Goal: Information Seeking & Learning: Learn about a topic

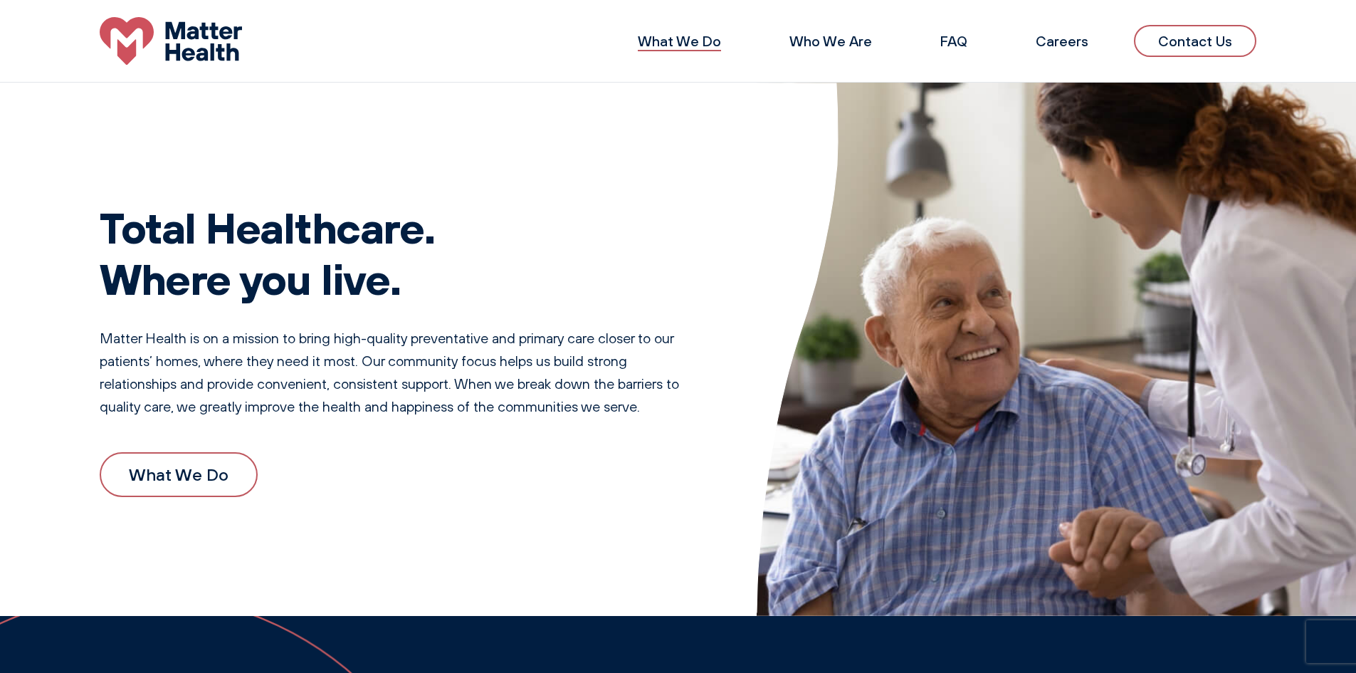
click at [662, 41] on link "What We Do" at bounding box center [679, 41] width 83 height 18
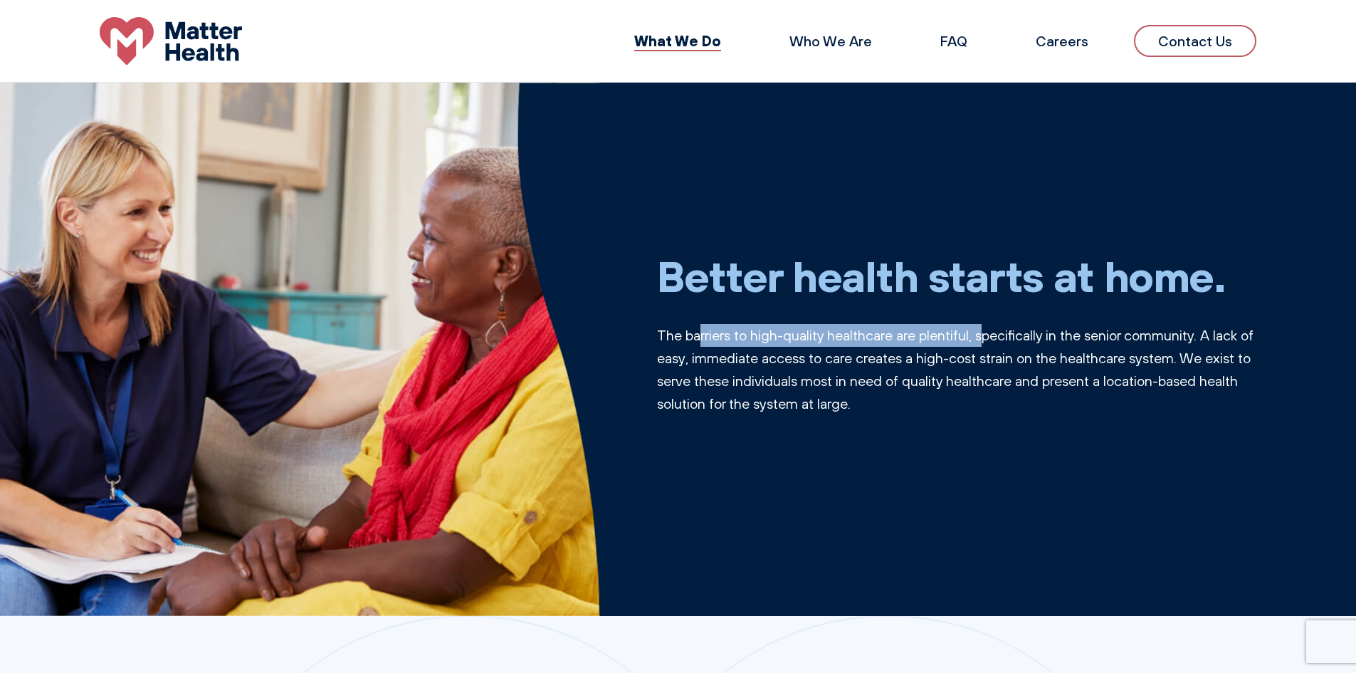
drag, startPoint x: 706, startPoint y: 337, endPoint x: 989, endPoint y: 331, distance: 283.3
click at [987, 331] on p "The barriers to high-quality healthcare are plentiful, specifically in the seni…" at bounding box center [957, 369] width 600 height 91
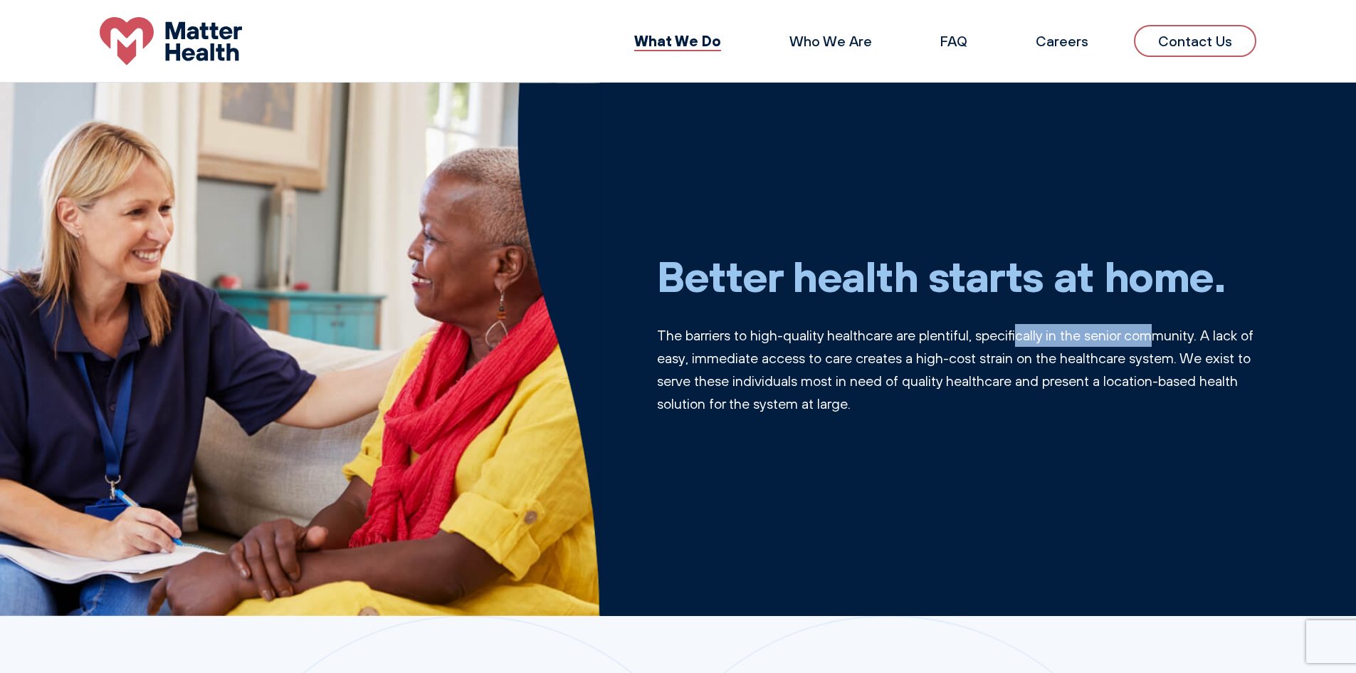
drag, startPoint x: 1032, startPoint y: 331, endPoint x: 1161, endPoint y: 322, distance: 129.8
click at [1161, 322] on div "Better health starts at home. The barriers to high-quality healthcare are plent…" at bounding box center [957, 350] width 600 height 268
drag, startPoint x: 1216, startPoint y: 326, endPoint x: 1152, endPoint y: 348, distance: 67.7
click at [1169, 344] on p "The barriers to high-quality healthcare are plentiful, specifically in the seni…" at bounding box center [957, 369] width 600 height 91
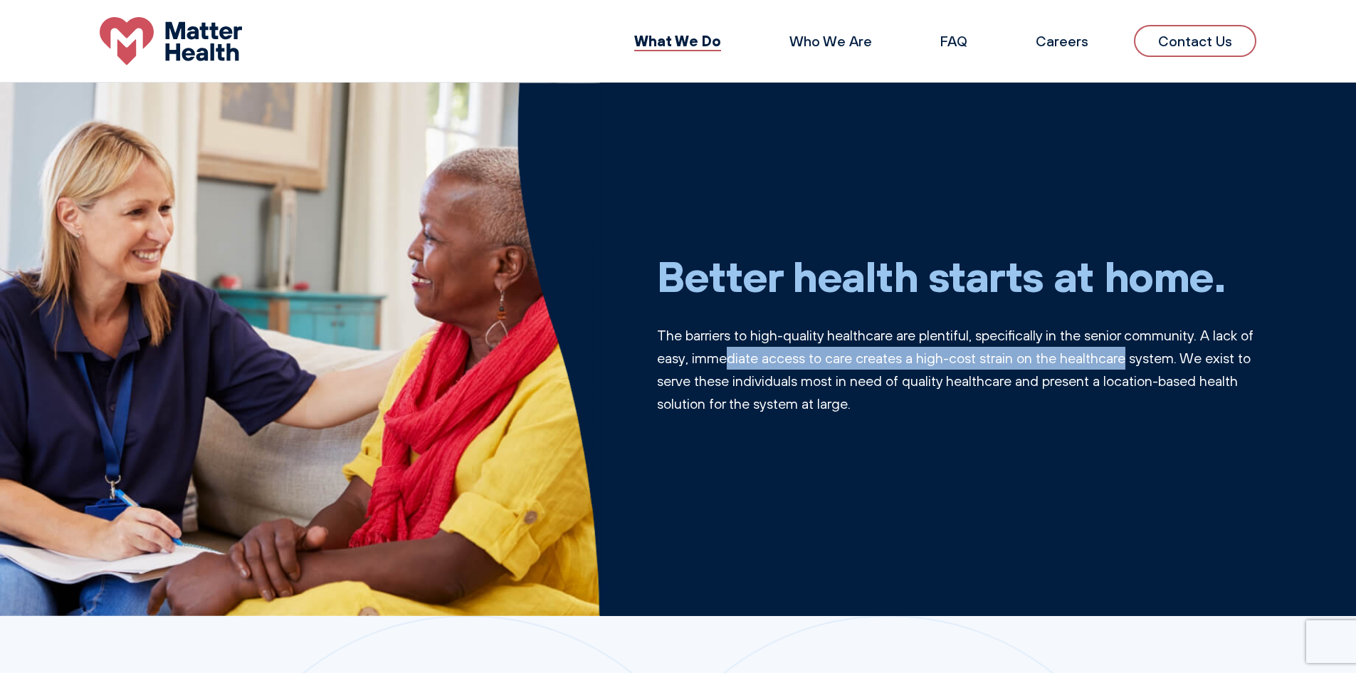
drag, startPoint x: 758, startPoint y: 359, endPoint x: 1211, endPoint y: 354, distance: 452.6
click at [1154, 349] on p "The barriers to high-quality healthcare are plentiful, specifically in the seni…" at bounding box center [957, 369] width 600 height 91
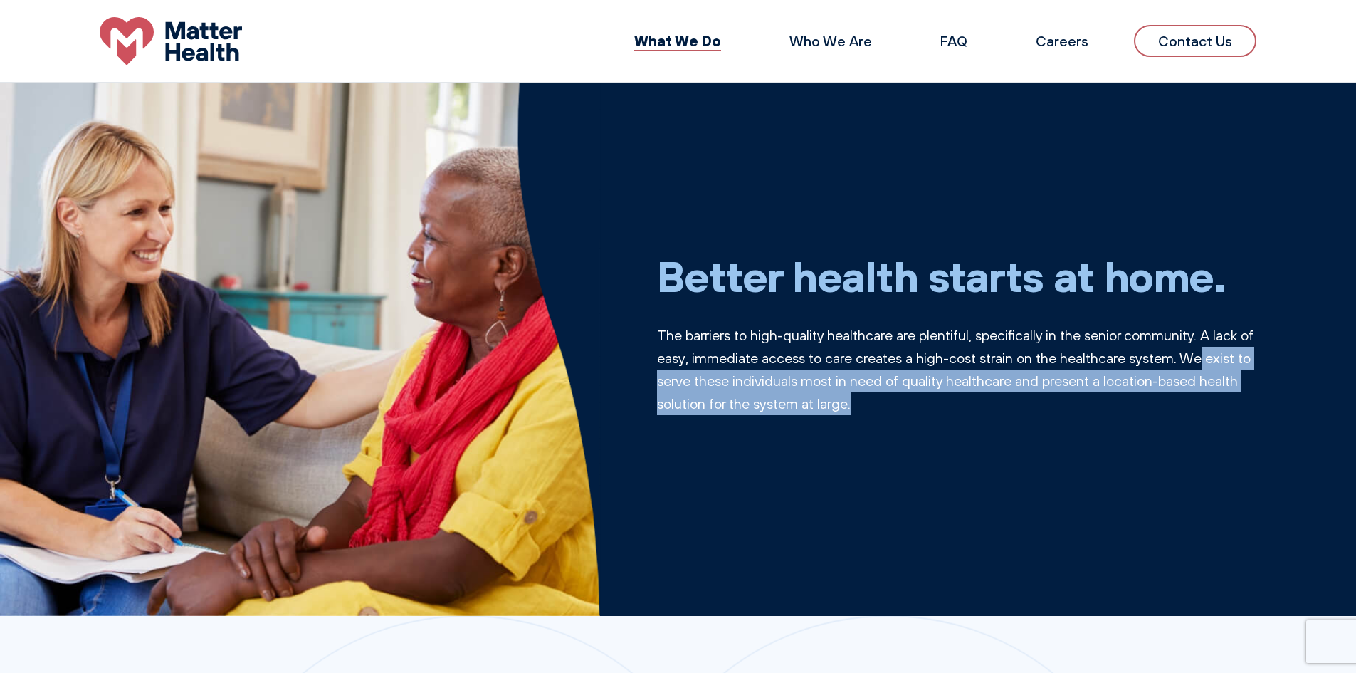
drag, startPoint x: 1223, startPoint y: 355, endPoint x: 1024, endPoint y: 428, distance: 211.6
click at [1043, 428] on div "Better health starts at home. The barriers to high-quality healthcare are plent…" at bounding box center [957, 350] width 600 height 268
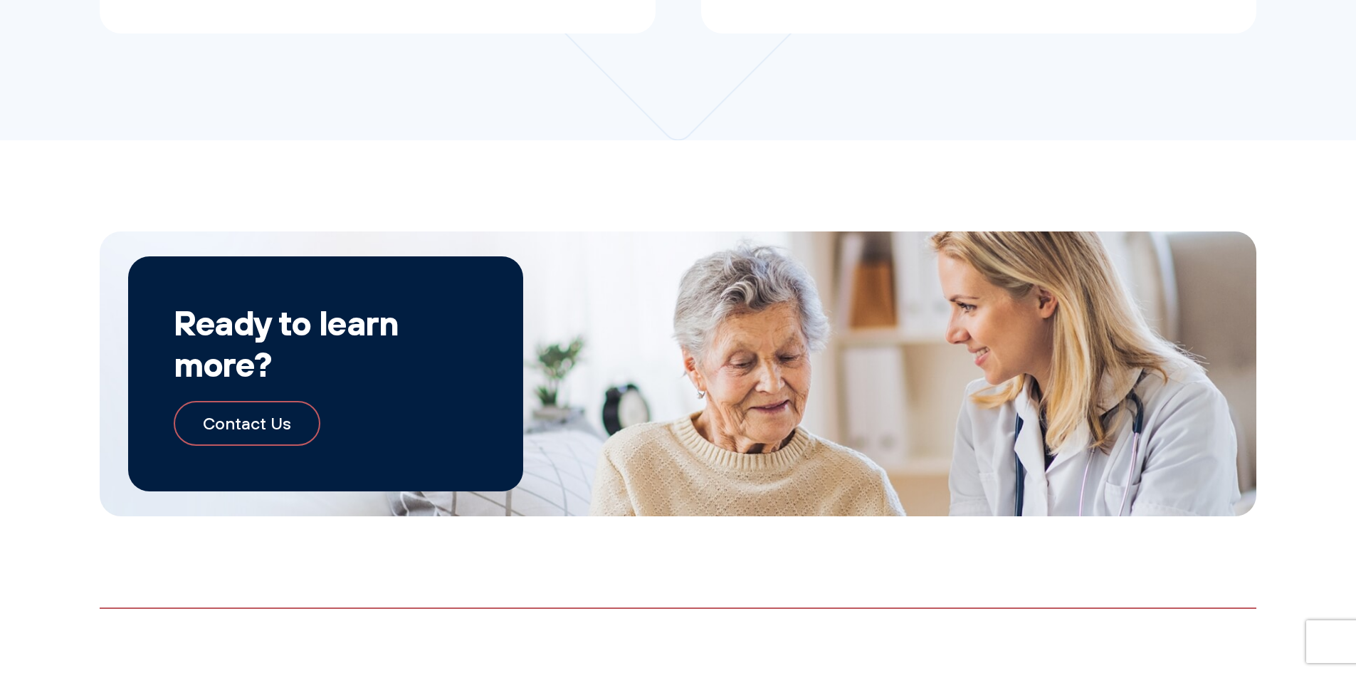
scroll to position [1544, 0]
